Goal: Information Seeking & Learning: Compare options

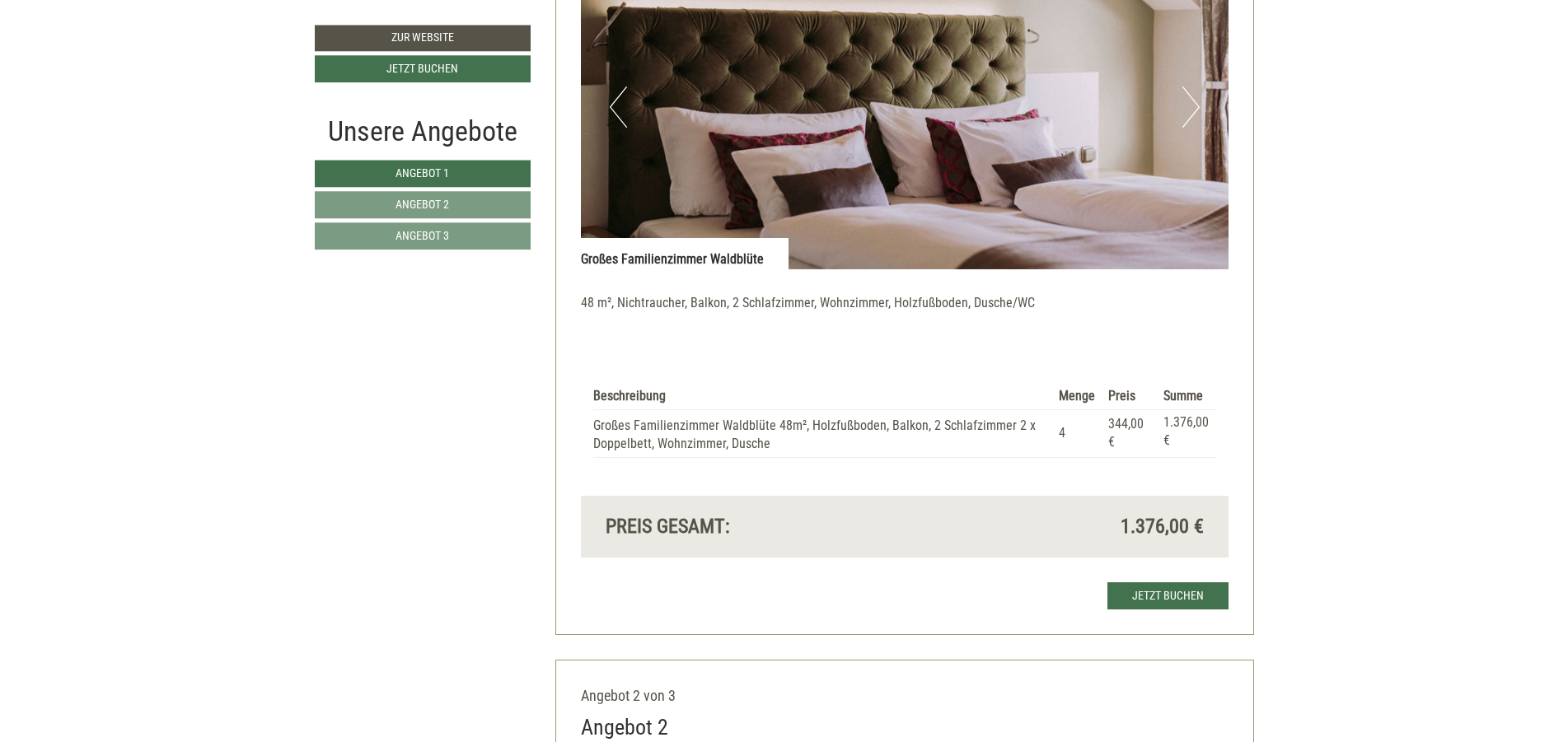
scroll to position [1483, 0]
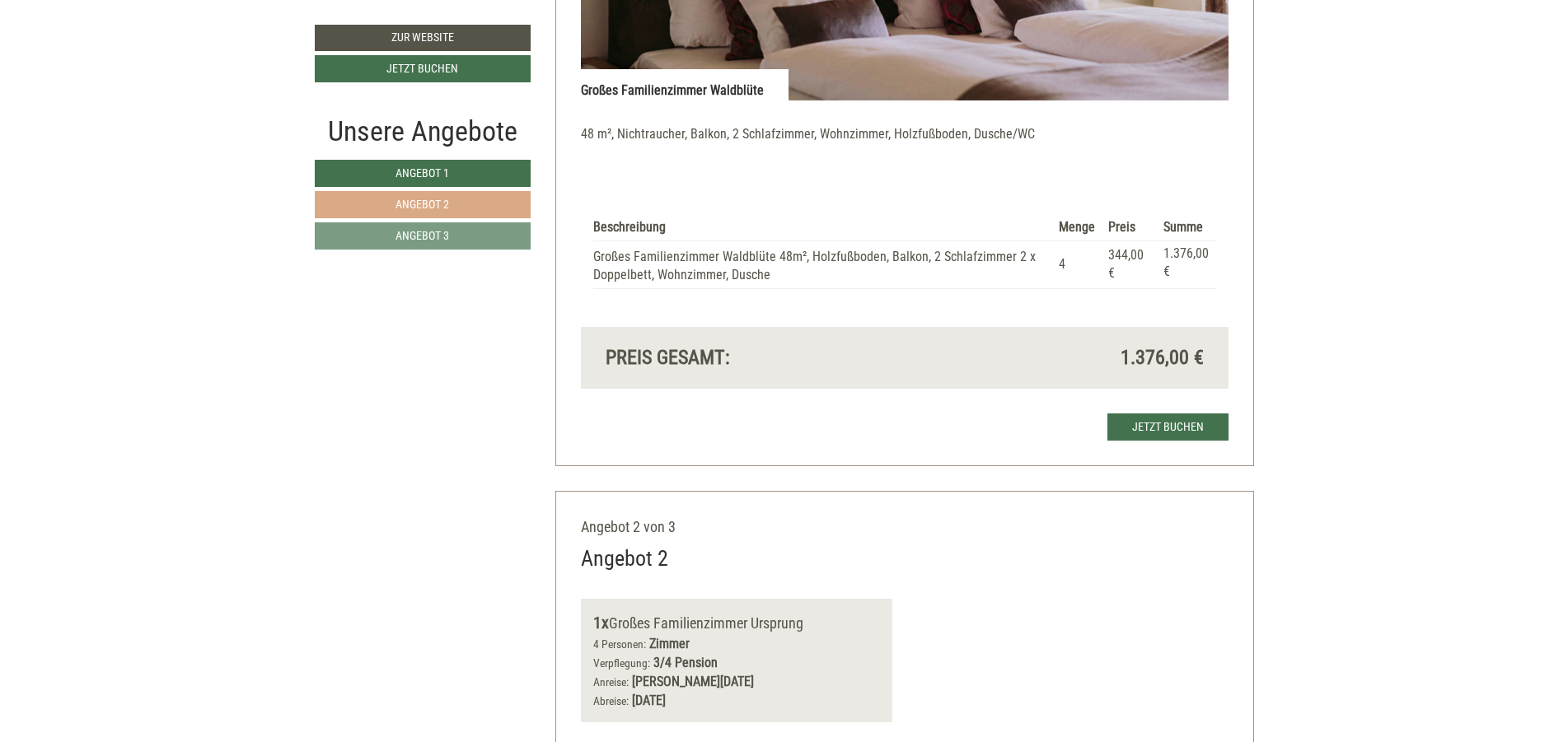
click at [501, 205] on link "Angebot 2" at bounding box center [422, 205] width 216 height 27
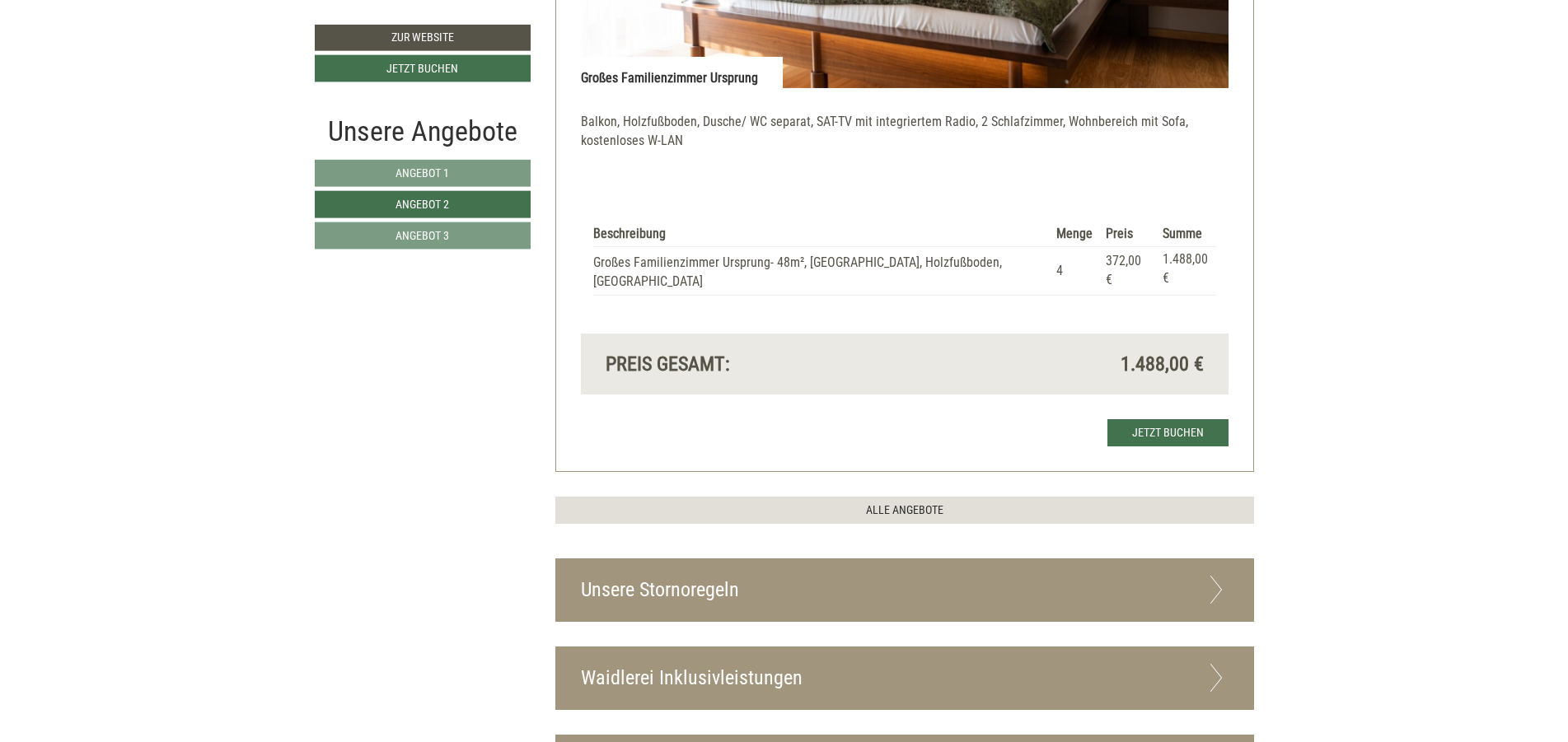
scroll to position [1496, 0]
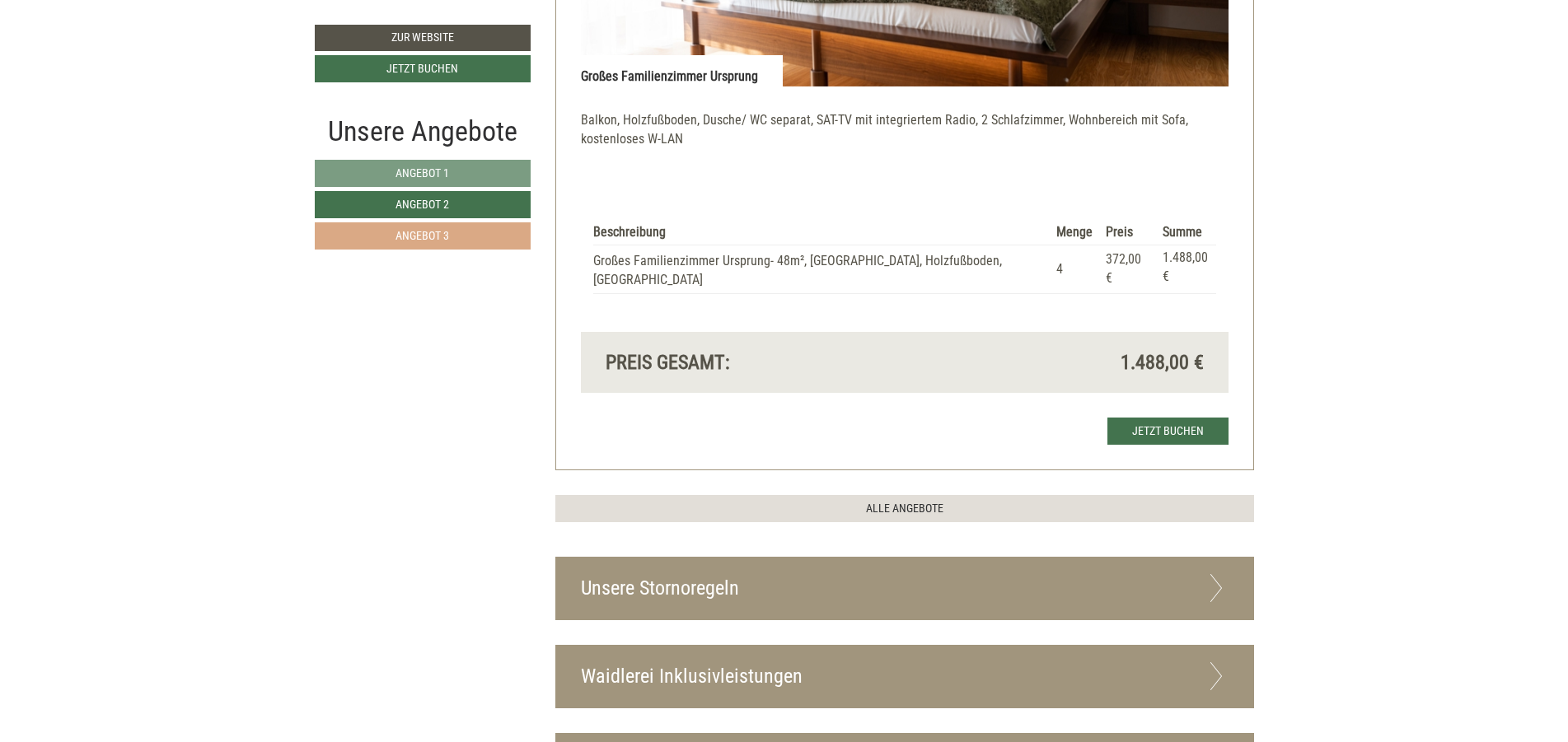
click at [423, 229] on span "Angebot 3" at bounding box center [422, 236] width 54 height 13
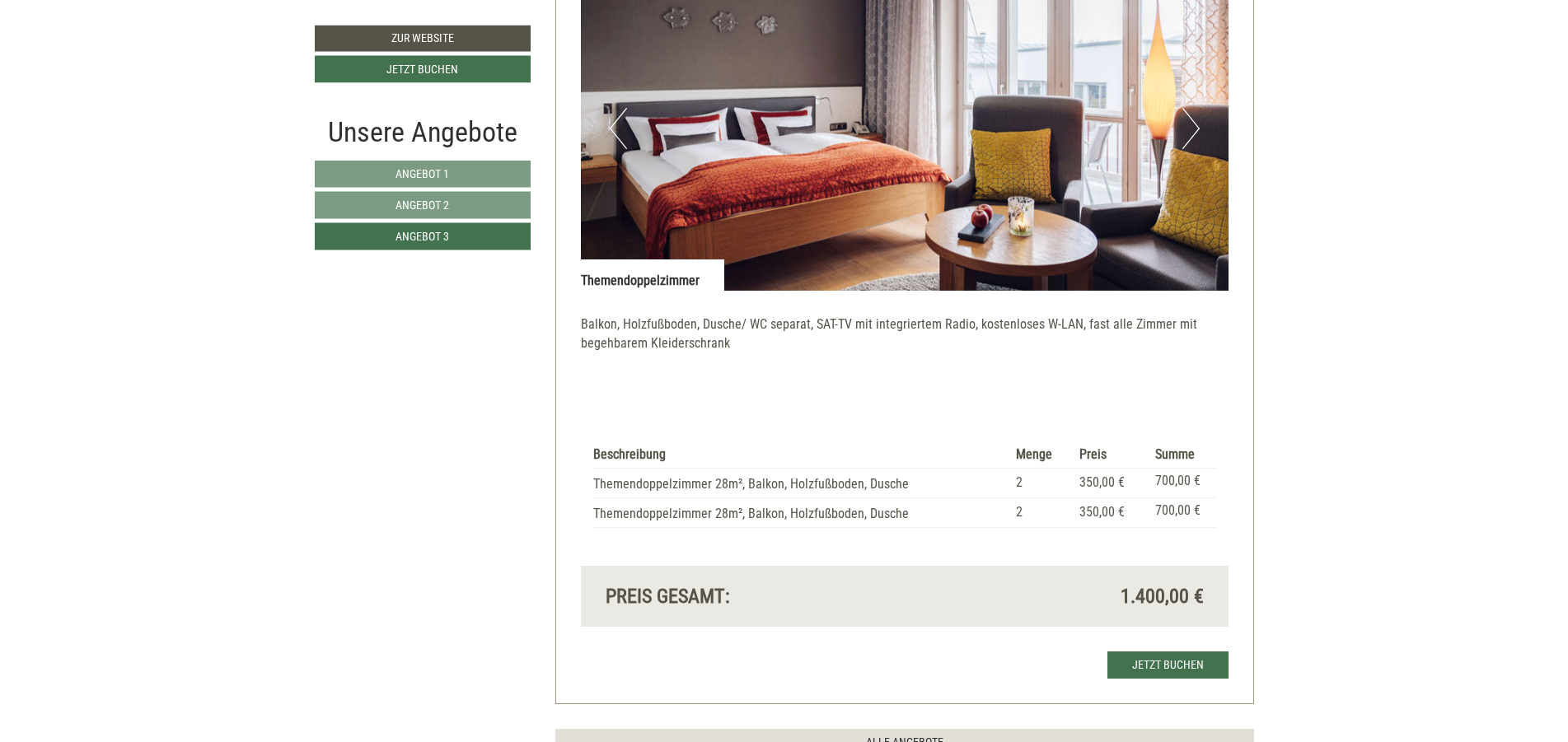
scroll to position [1398, 0]
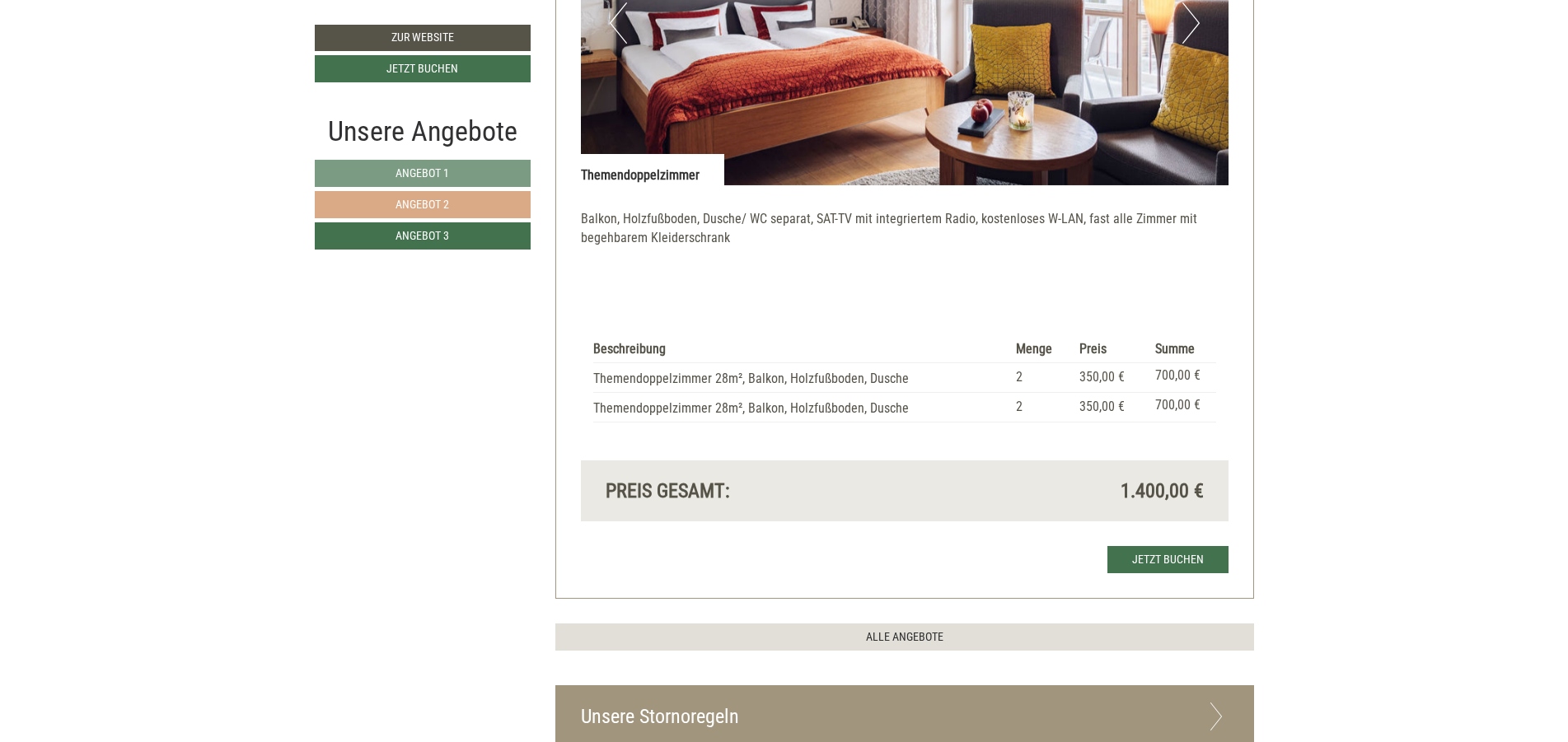
click at [434, 199] on span "Angebot 2" at bounding box center [422, 204] width 54 height 13
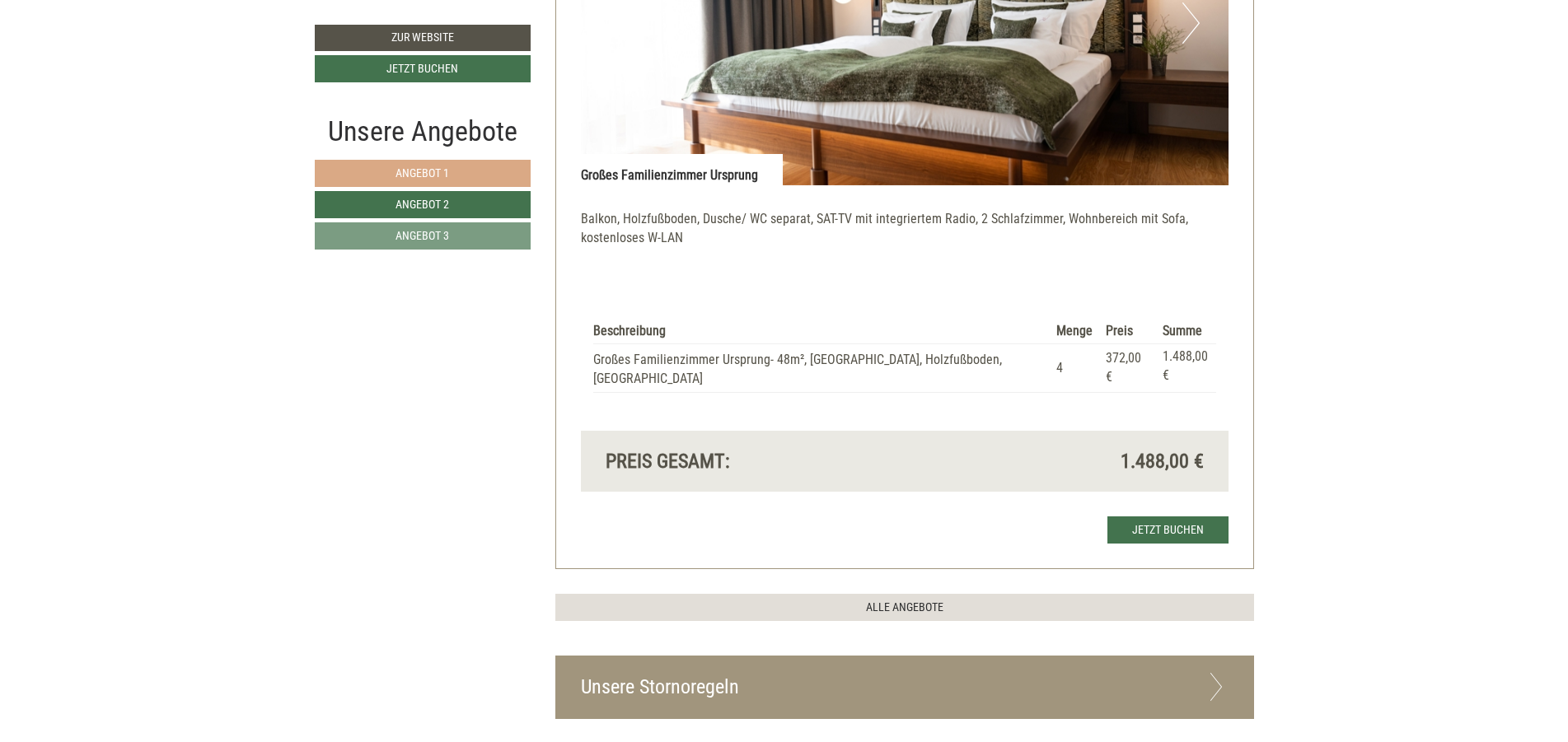
click at [453, 173] on link "Angebot 1" at bounding box center [422, 173] width 216 height 27
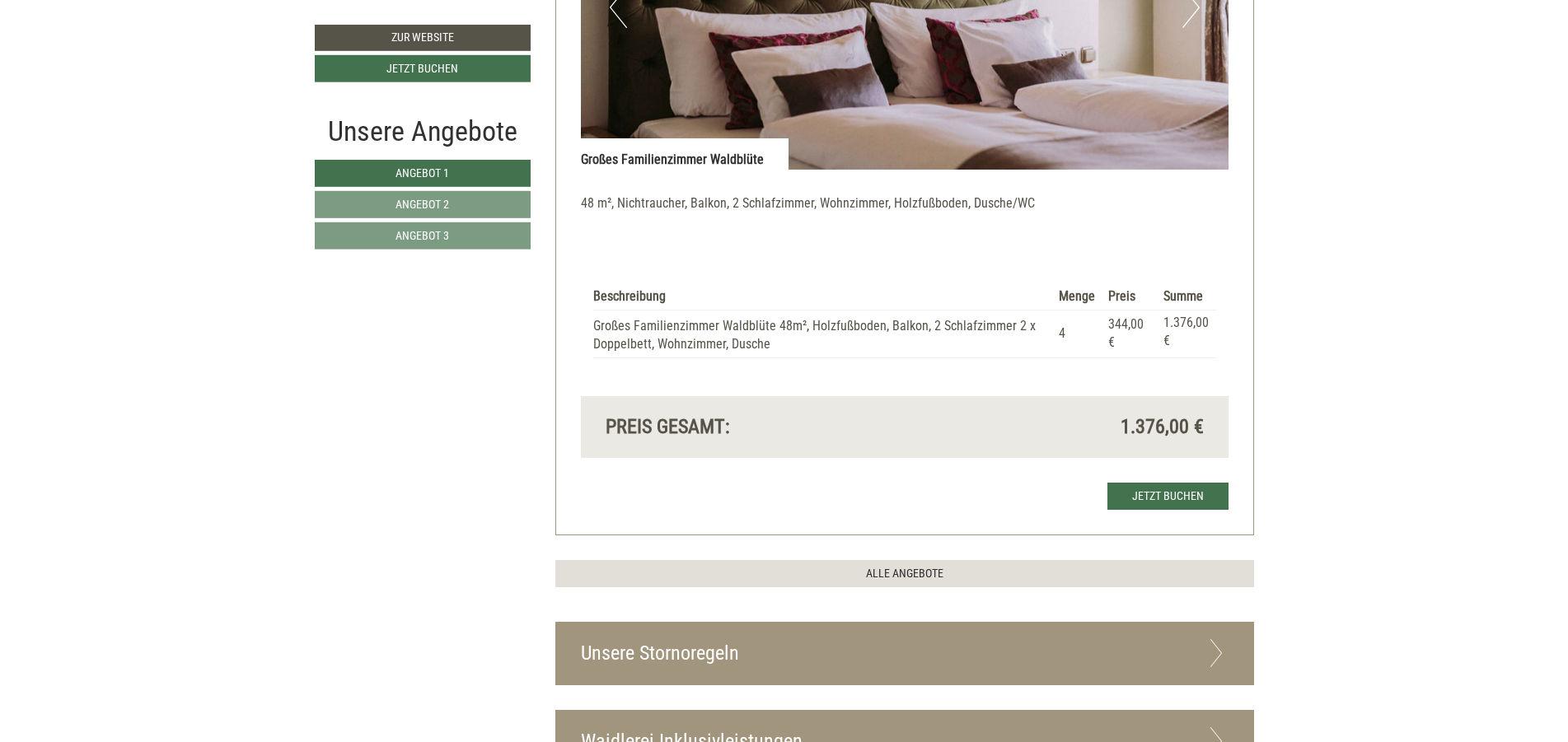
scroll to position [1496, 0]
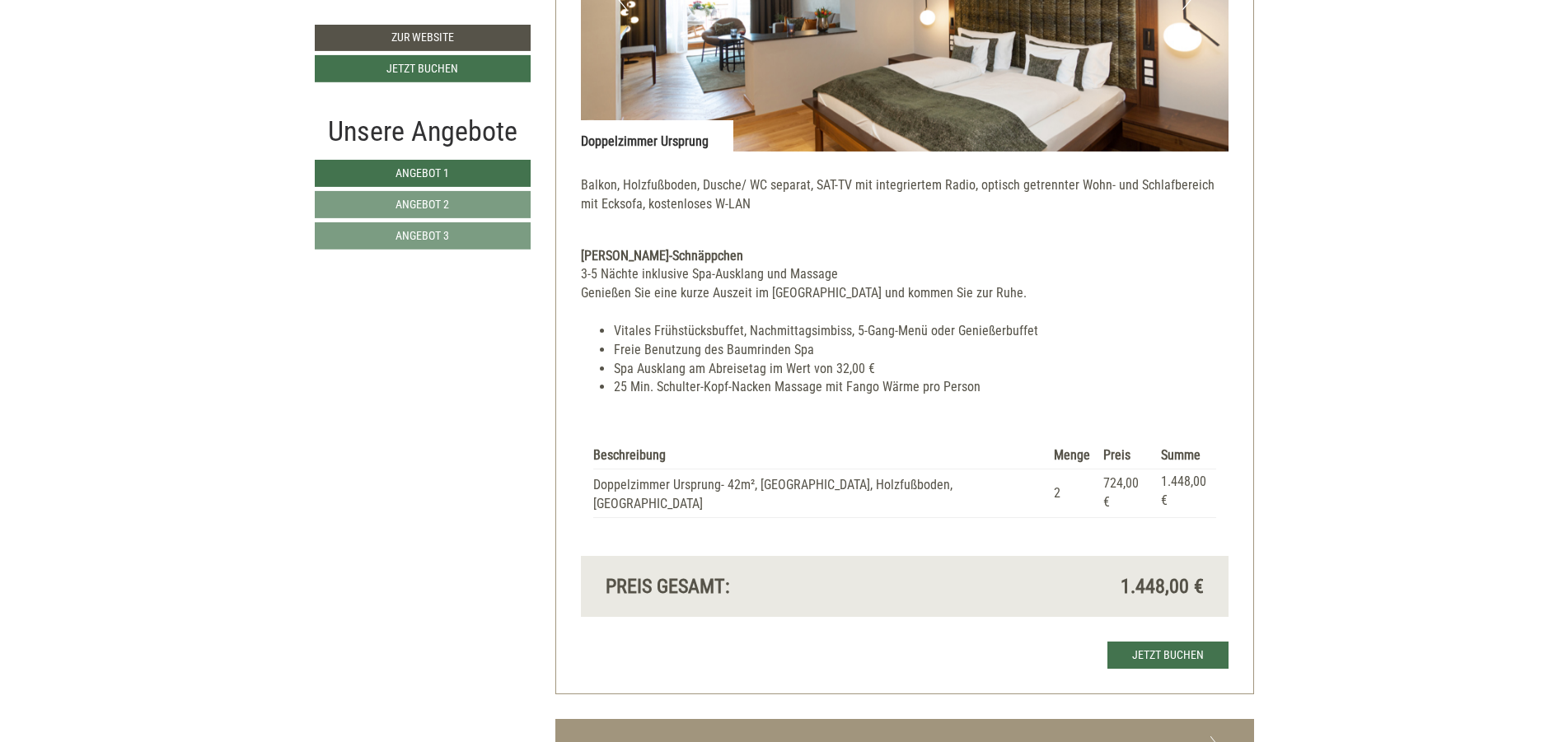
scroll to position [3756, 0]
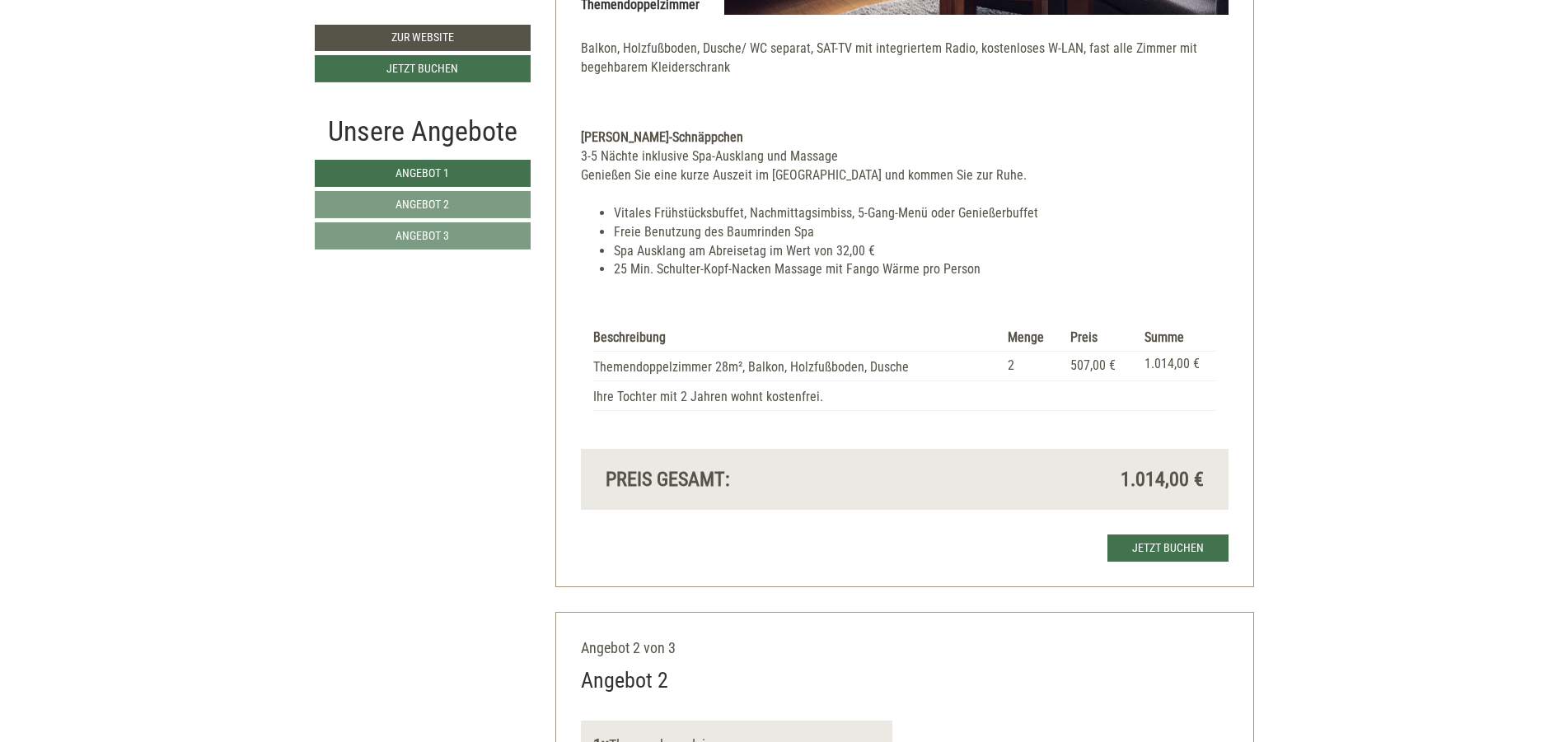
scroll to position [1582, 0]
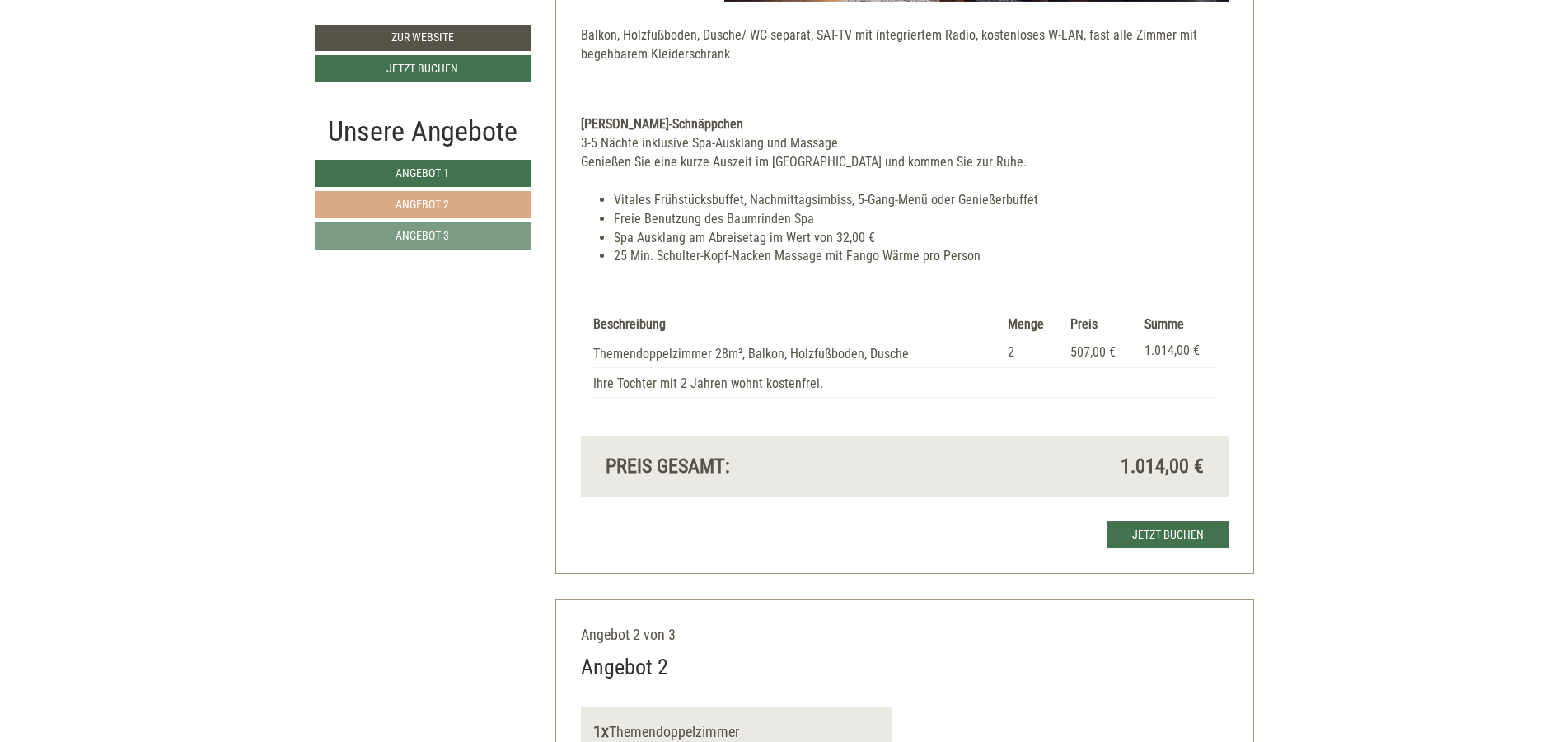
click at [469, 198] on link "Angebot 2" at bounding box center [422, 205] width 216 height 27
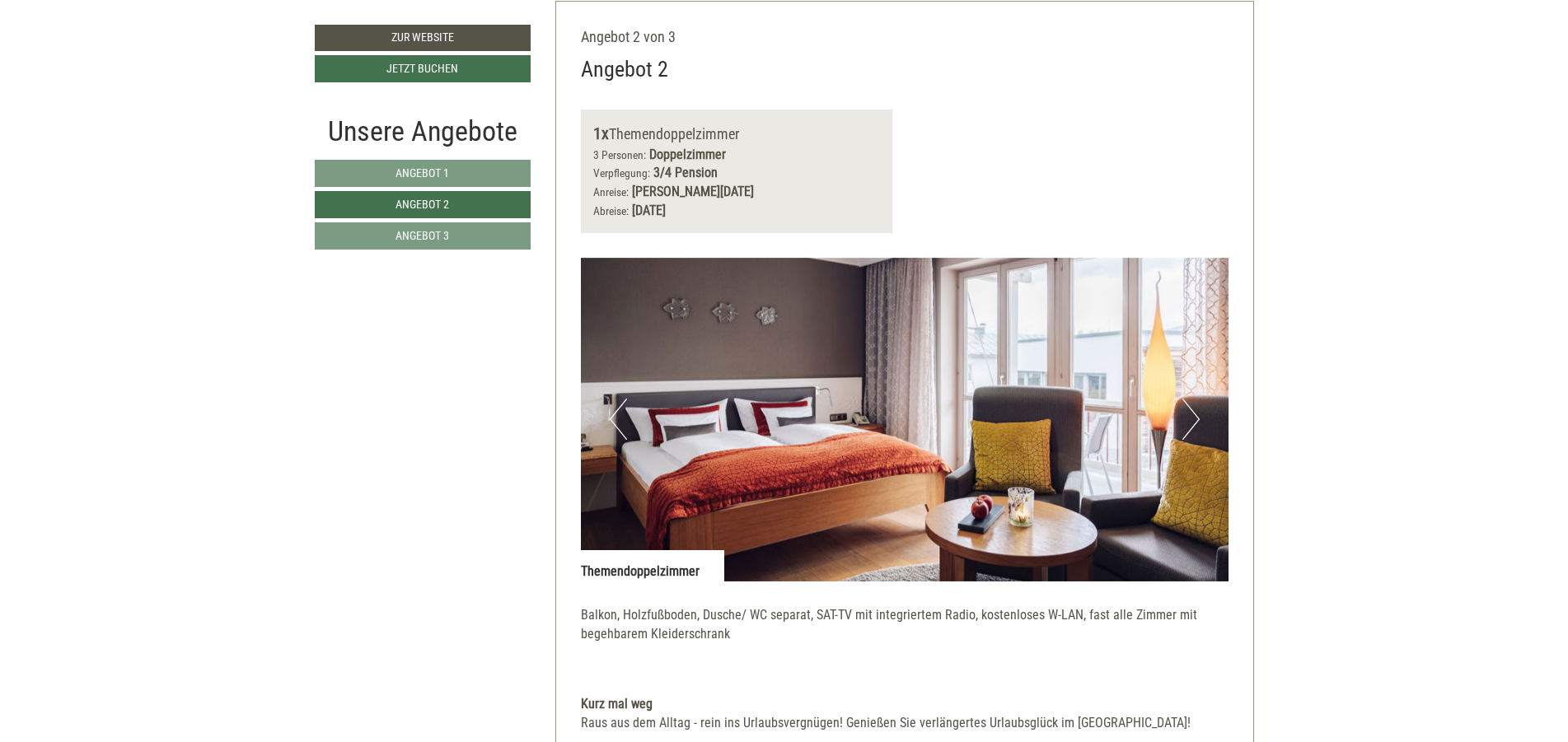
scroll to position [1397, 0]
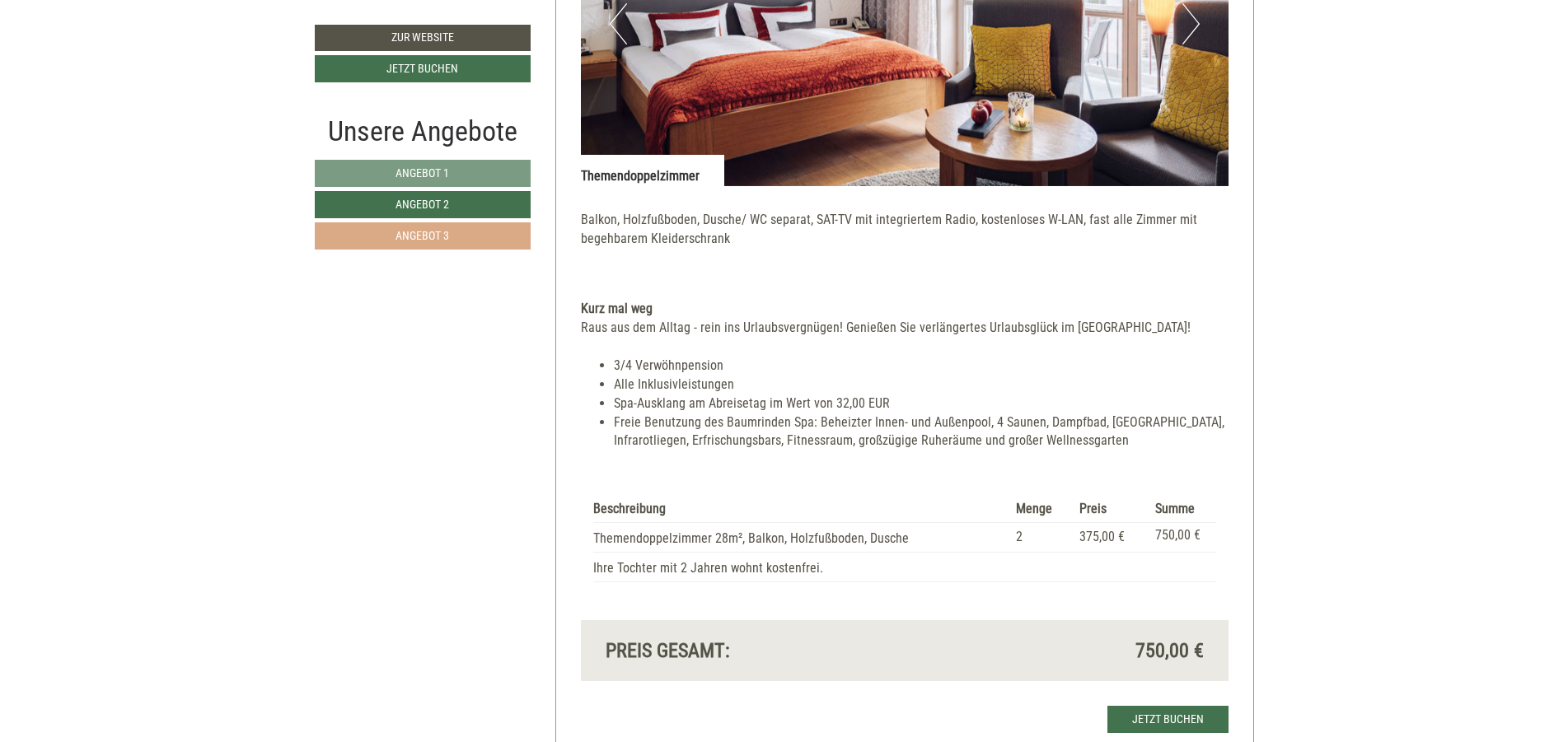
click at [475, 234] on link "Angebot 3" at bounding box center [422, 236] width 216 height 27
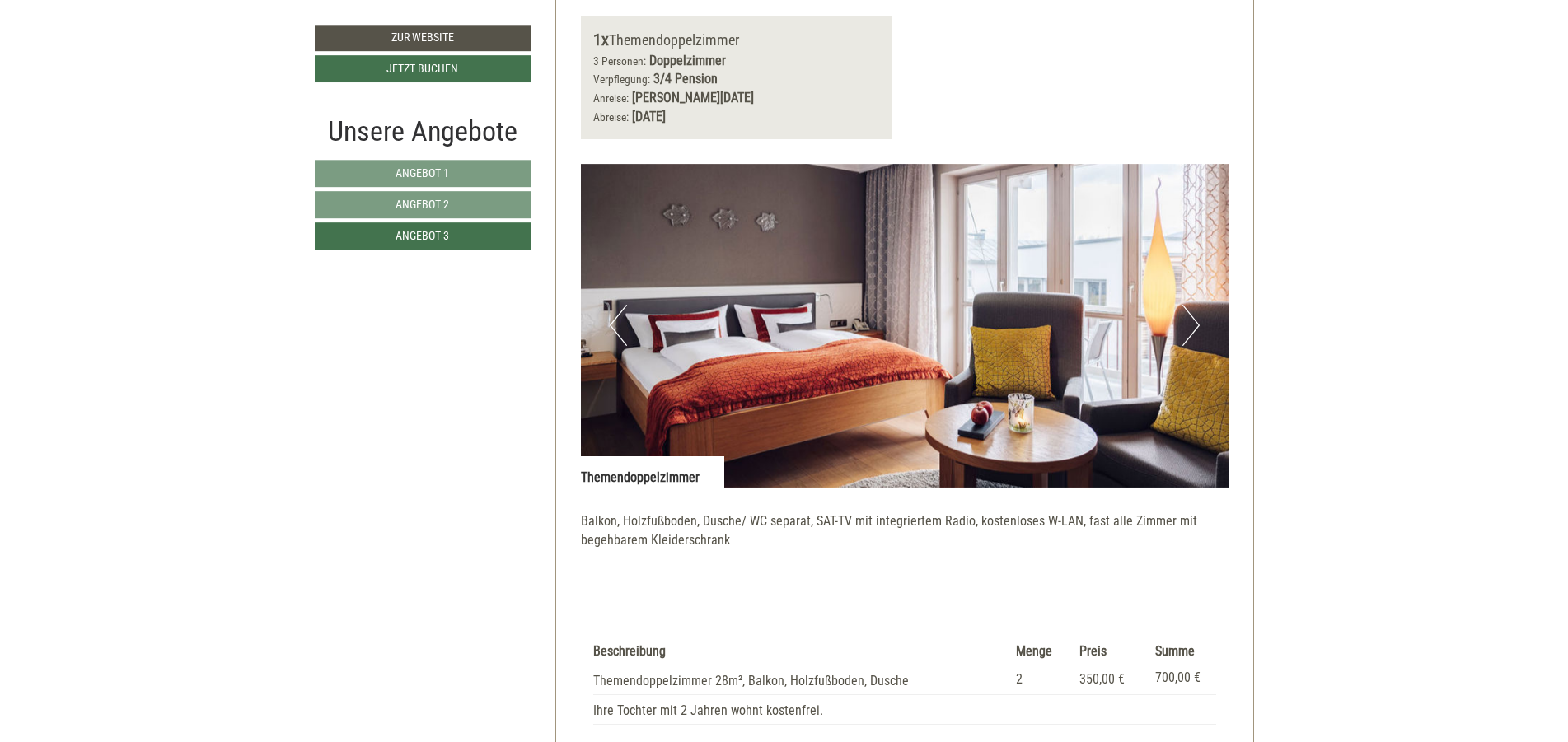
scroll to position [1298, 0]
